Goal: Find specific page/section: Find specific page/section

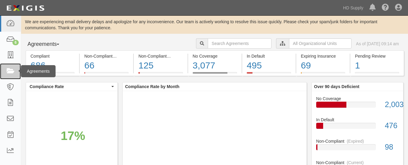
click at [14, 73] on icon at bounding box center [10, 71] width 8 height 7
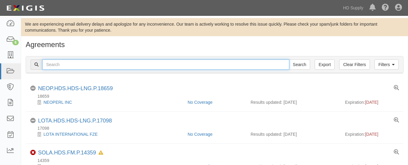
click at [120, 61] on input "text" at bounding box center [165, 64] width 247 height 10
paste input "U.S. Installation Group Inc"
type input "U.S. Installation Group Inc"
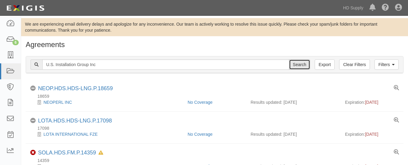
click at [294, 64] on input "Search" at bounding box center [299, 64] width 21 height 10
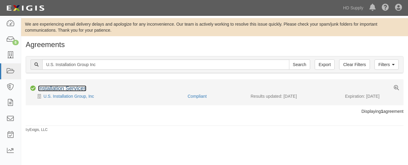
click at [59, 87] on link "Installation Services" at bounding box center [62, 88] width 48 height 6
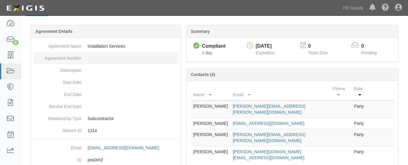
scroll to position [97, 0]
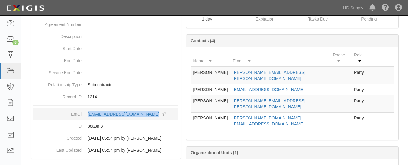
drag, startPoint x: 85, startPoint y: 115, endPoint x: 161, endPoint y: 119, distance: 75.6
click at [161, 119] on dd "agreement-pea3m3@hdsupply.complianz.com copy to clipboard" at bounding box center [105, 114] width 145 height 12
copy div "agreement-pea3m3@hdsupply.complianz.com"
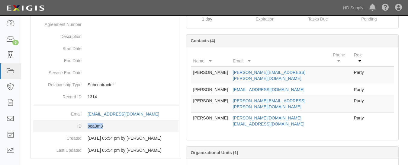
drag, startPoint x: 86, startPoint y: 130, endPoint x: 109, endPoint y: 130, distance: 22.6
click at [109, 130] on dd "pea3m3" at bounding box center [105, 126] width 145 height 12
copy dd "pea3m3"
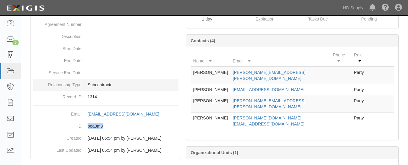
scroll to position [0, 0]
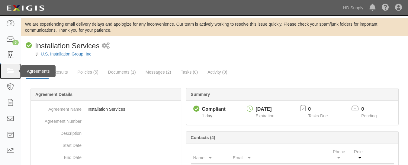
click at [8, 72] on icon at bounding box center [10, 71] width 8 height 7
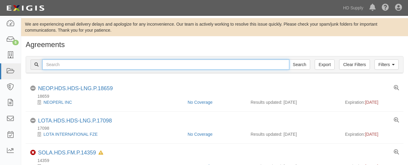
click at [68, 63] on input "text" at bounding box center [165, 64] width 247 height 10
type input "U.S. Installation Group Inc"
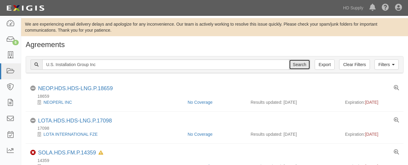
click at [292, 67] on input "Search" at bounding box center [299, 64] width 21 height 10
